Goal: Task Accomplishment & Management: Manage account settings

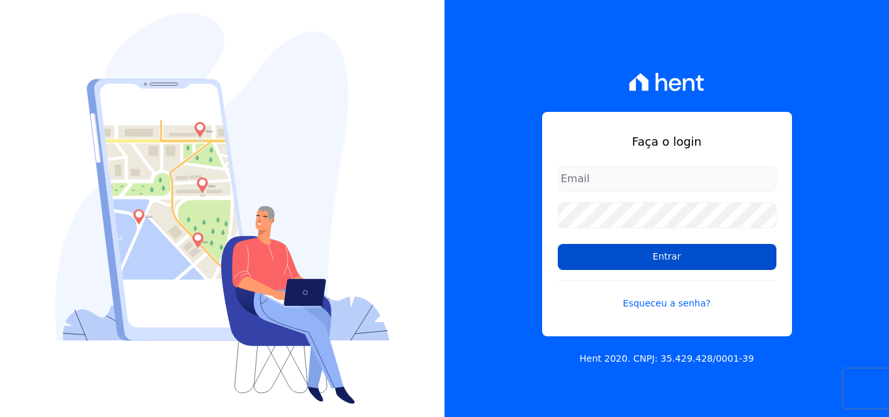
type input "[EMAIL_ADDRESS][DOMAIN_NAME]"
click at [660, 265] on input "Entrar" at bounding box center [667, 257] width 219 height 26
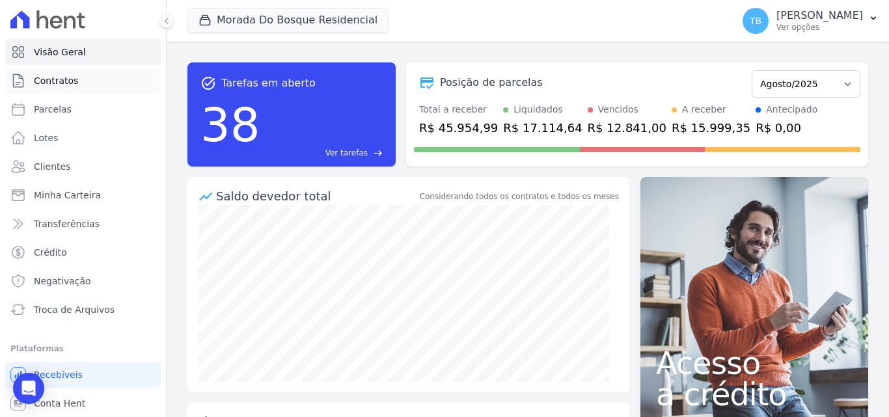
click at [79, 83] on link "Contratos" at bounding box center [83, 81] width 156 height 26
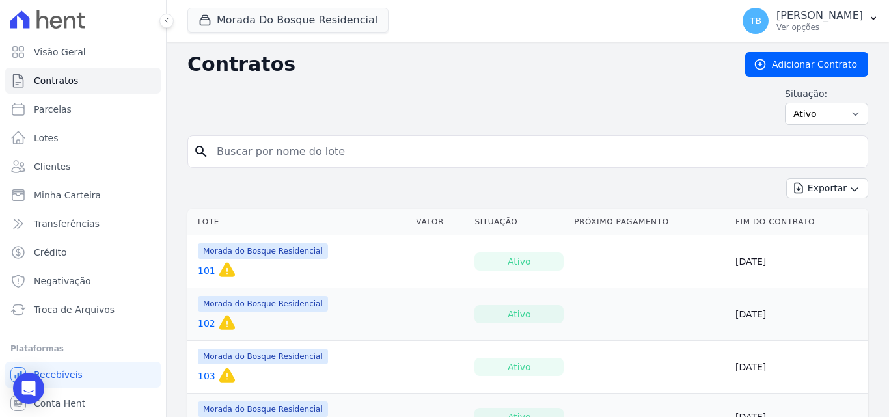
click at [316, 147] on input "search" at bounding box center [536, 152] width 654 height 26
type input "280"
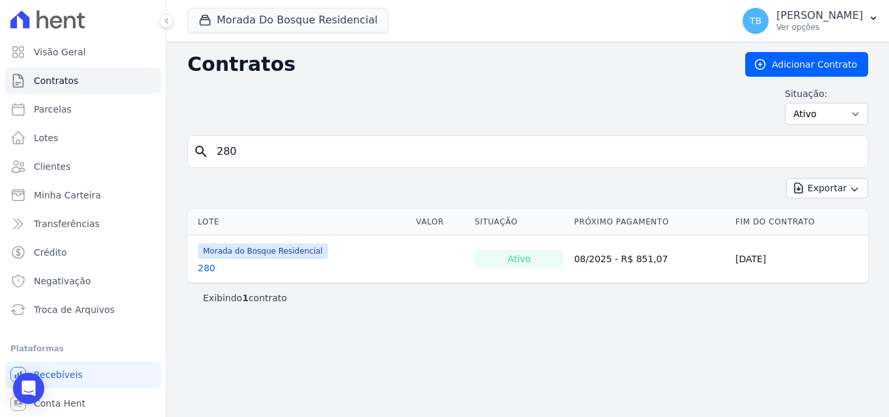
click at [200, 268] on link "280" at bounding box center [207, 268] width 18 height 13
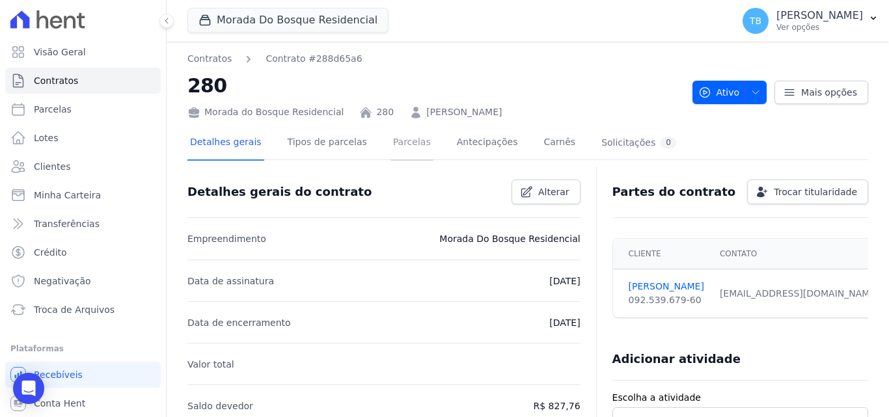
click at [391, 144] on link "Parcelas" at bounding box center [412, 143] width 43 height 35
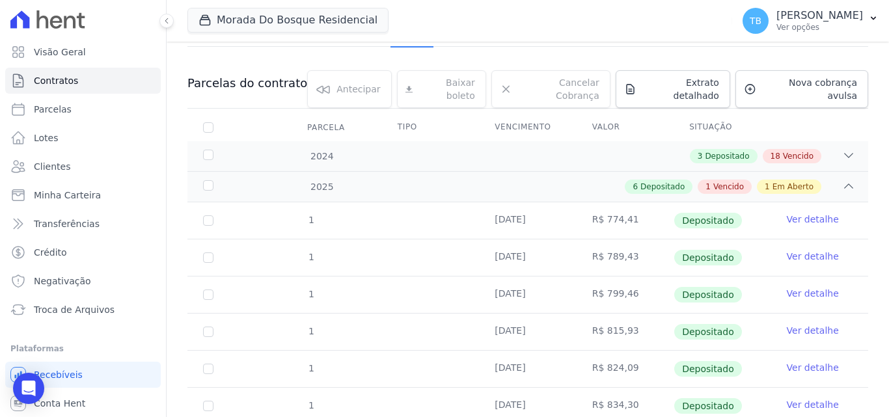
scroll to position [239, 0]
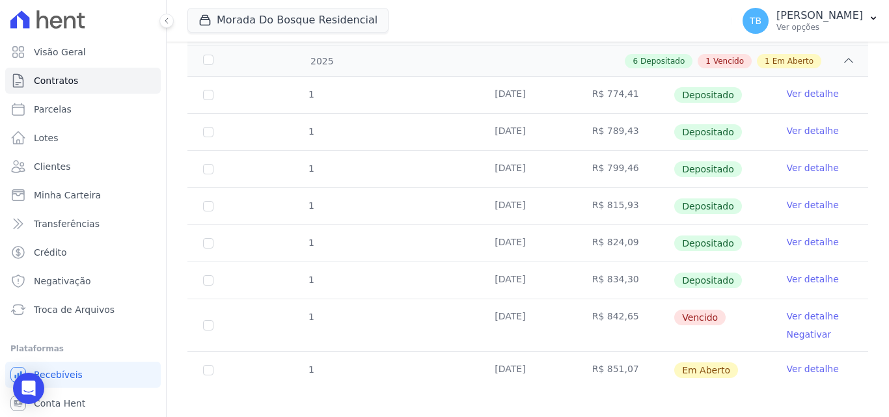
click at [787, 310] on link "Ver detalhe" at bounding box center [813, 316] width 52 height 13
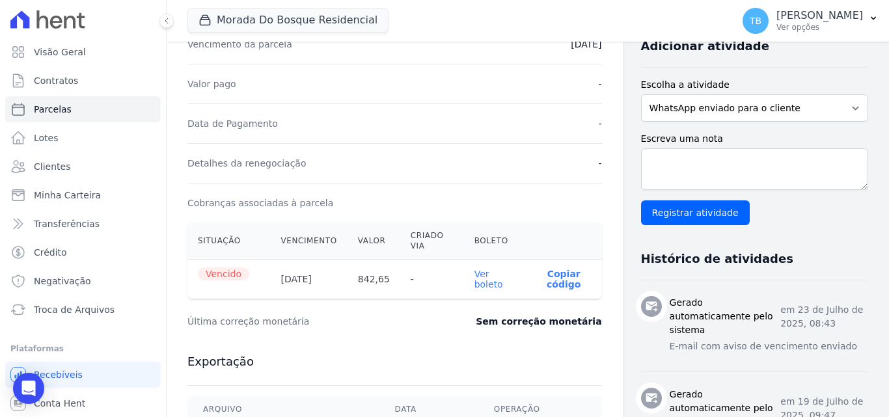
scroll to position [391, 0]
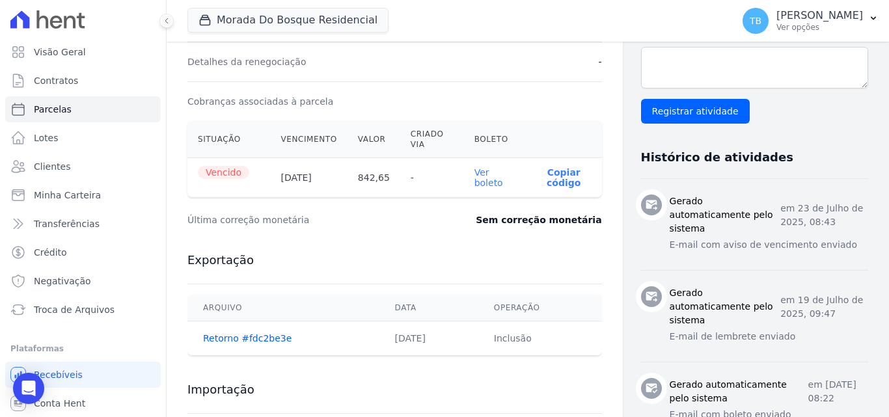
click at [479, 171] on link "Ver boleto" at bounding box center [489, 177] width 29 height 21
